Goal: Task Accomplishment & Management: Manage account settings

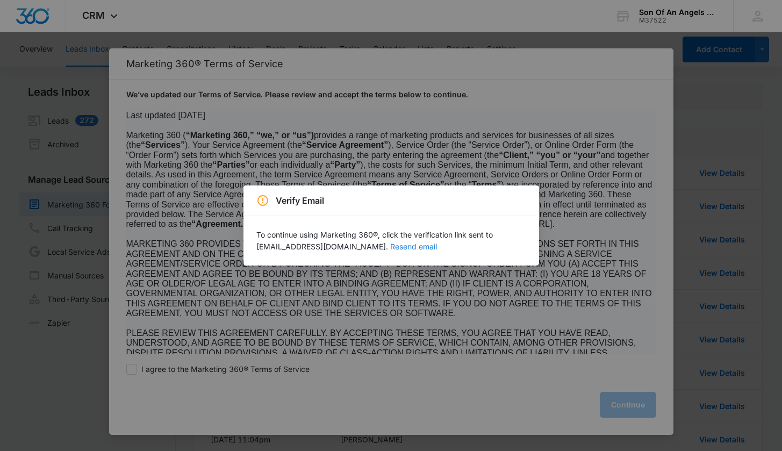
click at [398, 248] on button "Resend email" at bounding box center [413, 247] width 47 height 8
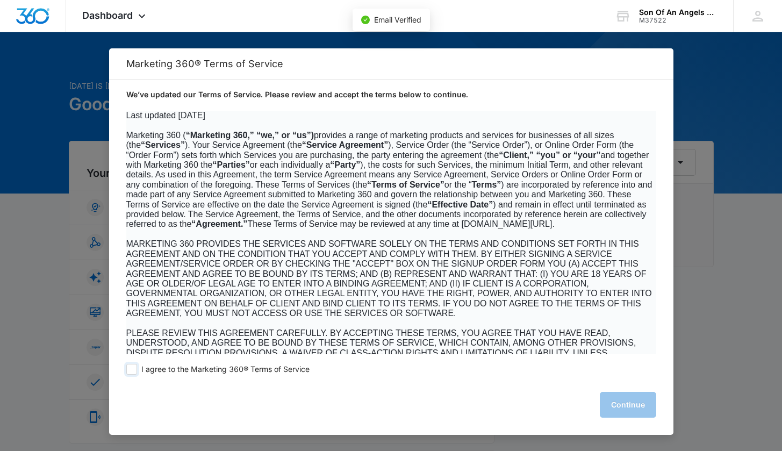
click at [280, 366] on span "I agree to the Marketing 360® Terms of Service" at bounding box center [225, 370] width 168 height 10
click at [137, 366] on input "I agree to the Marketing 360® Terms of Service" at bounding box center [131, 369] width 11 height 11
checkbox input "true"
click at [627, 404] on button "Continue" at bounding box center [628, 405] width 56 height 26
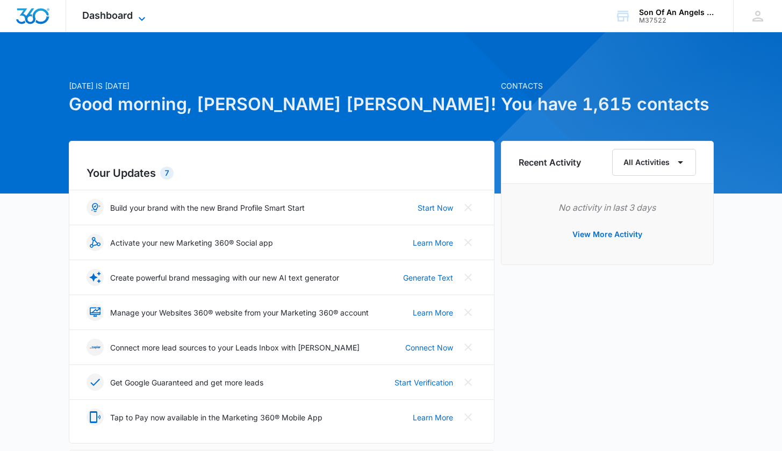
click at [102, 20] on span "Dashboard" at bounding box center [107, 15] width 51 height 11
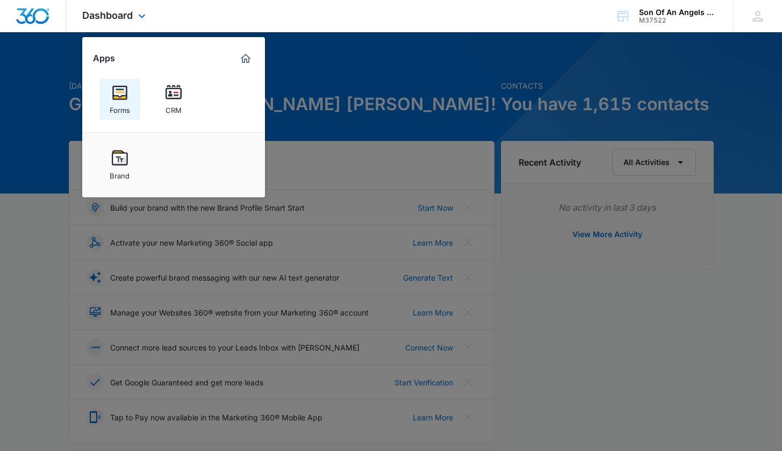
click at [122, 96] on img at bounding box center [120, 92] width 16 height 16
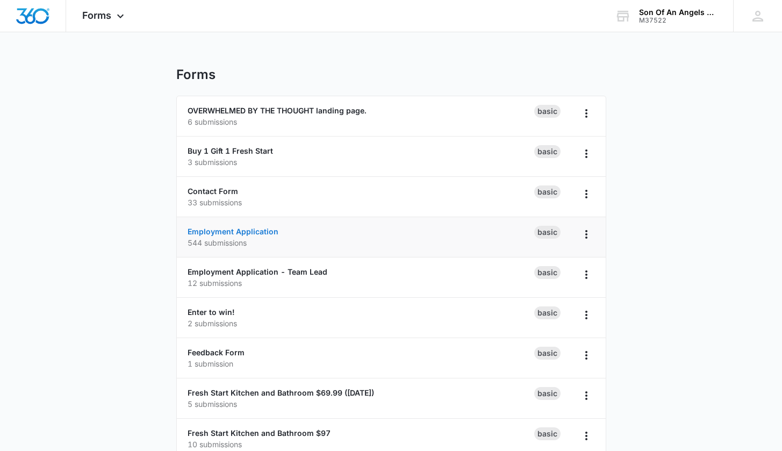
click at [221, 229] on link "Employment Application" at bounding box center [233, 231] width 91 height 9
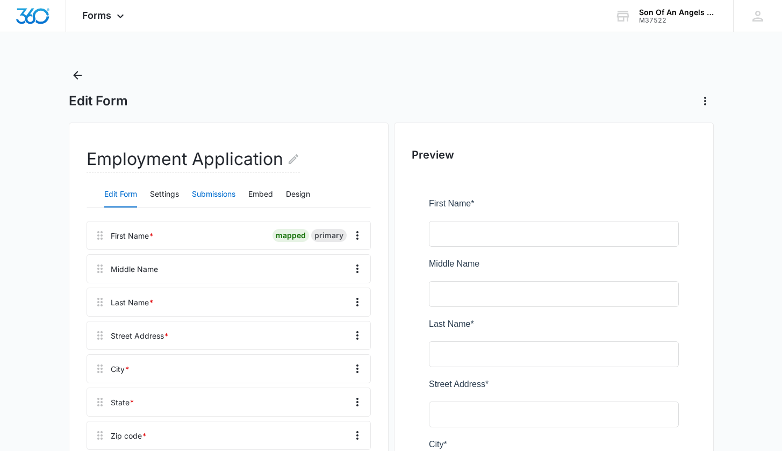
click at [215, 199] on button "Submissions" at bounding box center [214, 195] width 44 height 26
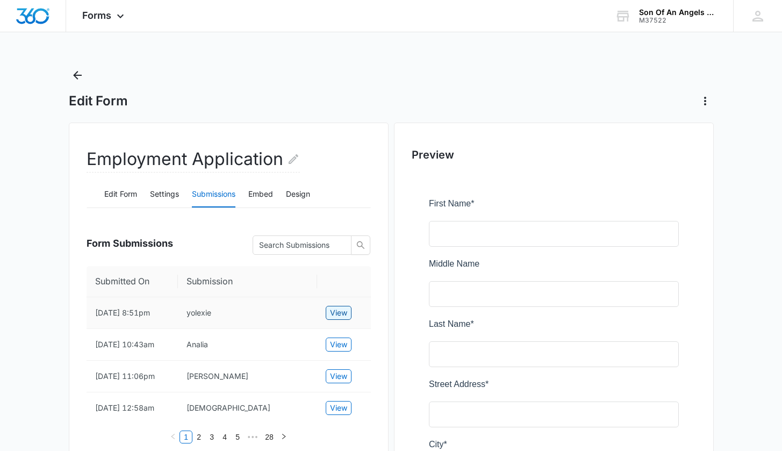
click at [341, 319] on span "View" at bounding box center [338, 313] width 17 height 12
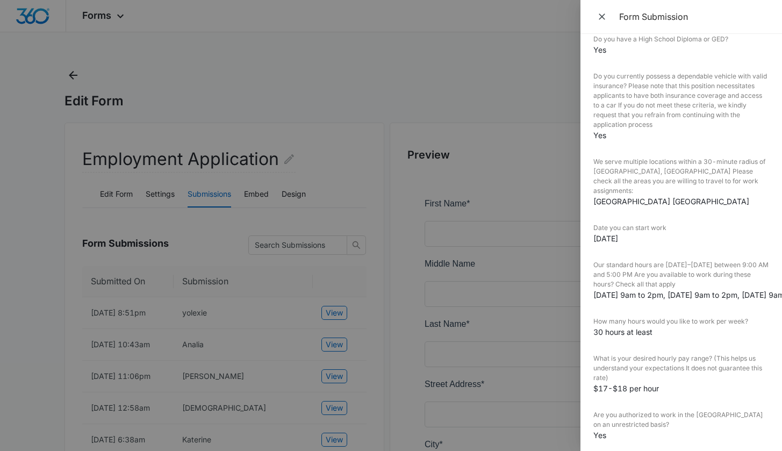
scroll to position [439, 0]
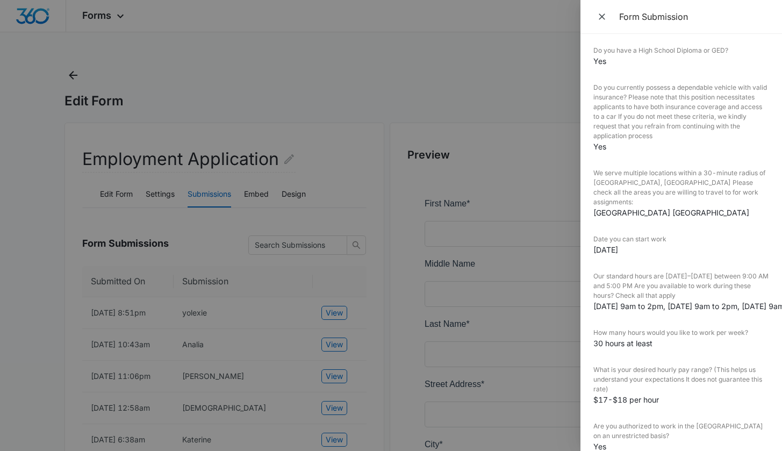
click at [280, 88] on div at bounding box center [391, 225] width 782 height 451
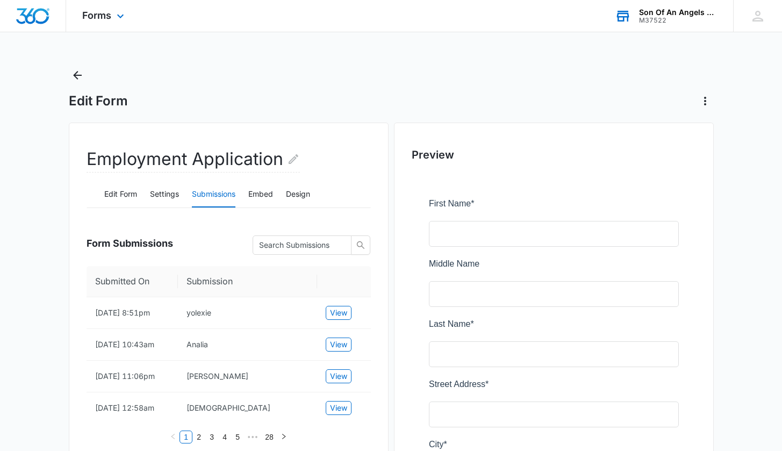
click at [707, 15] on div "Son Of An Angels Cleaning Services" at bounding box center [678, 12] width 78 height 9
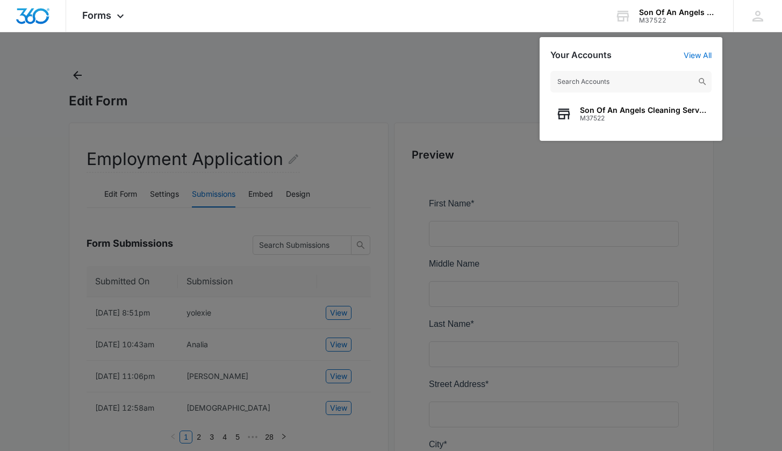
click at [498, 69] on div at bounding box center [391, 225] width 782 height 451
